Goal: Task Accomplishment & Management: Manage account settings

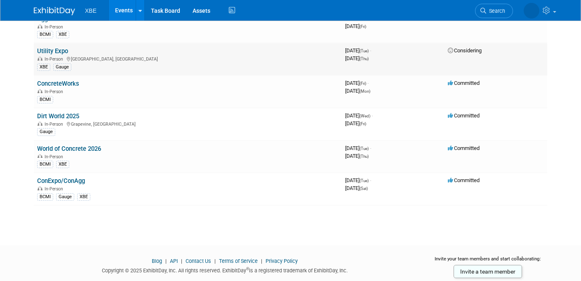
scroll to position [35, 0]
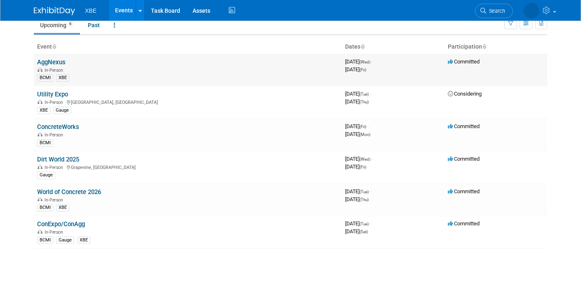
click at [56, 61] on link "AggNexus" at bounding box center [51, 62] width 28 height 7
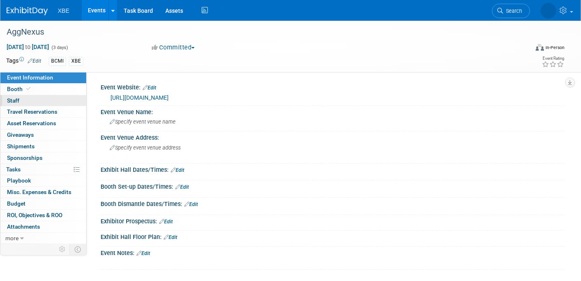
click at [18, 101] on span "Staff 0" at bounding box center [13, 100] width 12 height 7
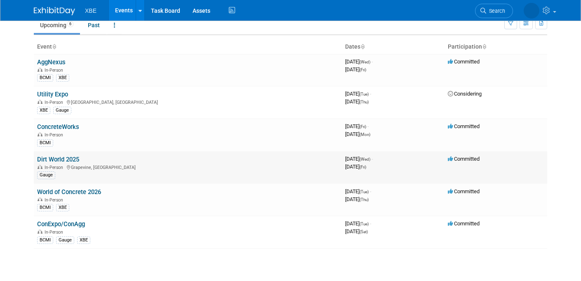
click at [73, 160] on link "Dirt World 2025" at bounding box center [58, 159] width 42 height 7
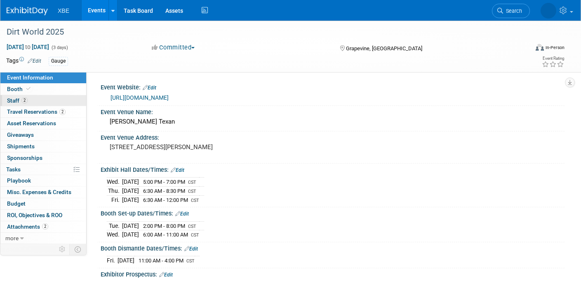
click at [31, 102] on link "2 Staff 2" at bounding box center [43, 100] width 86 height 11
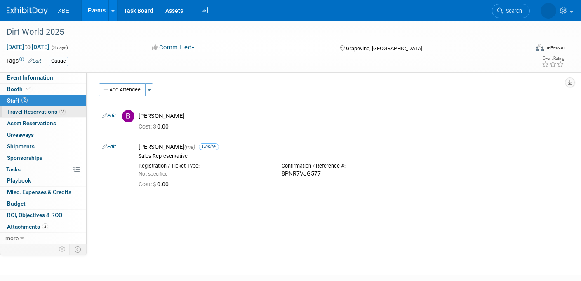
click at [49, 110] on span "Travel Reservations 2" at bounding box center [36, 111] width 59 height 7
